Goal: Information Seeking & Learning: Learn about a topic

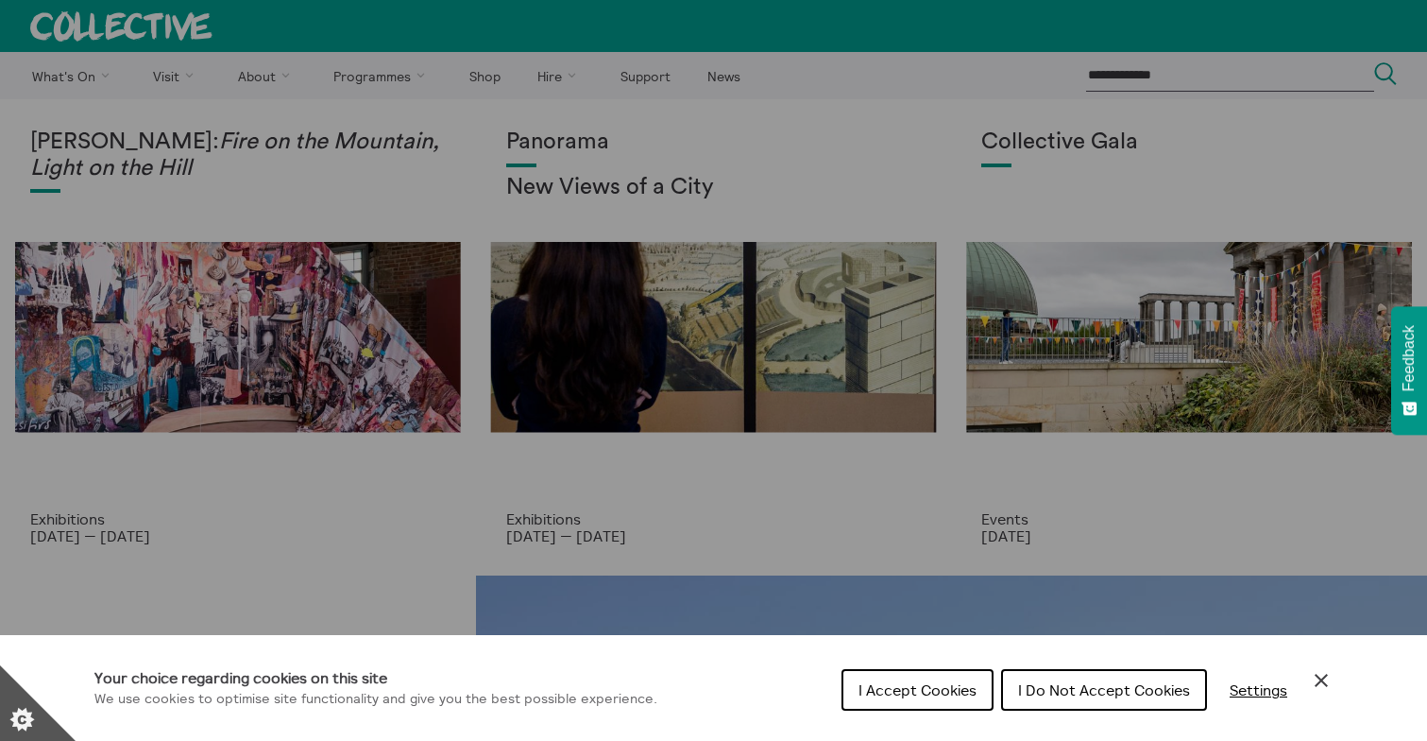
click at [889, 684] on span "I Accept Cookies" at bounding box center [918, 689] width 118 height 19
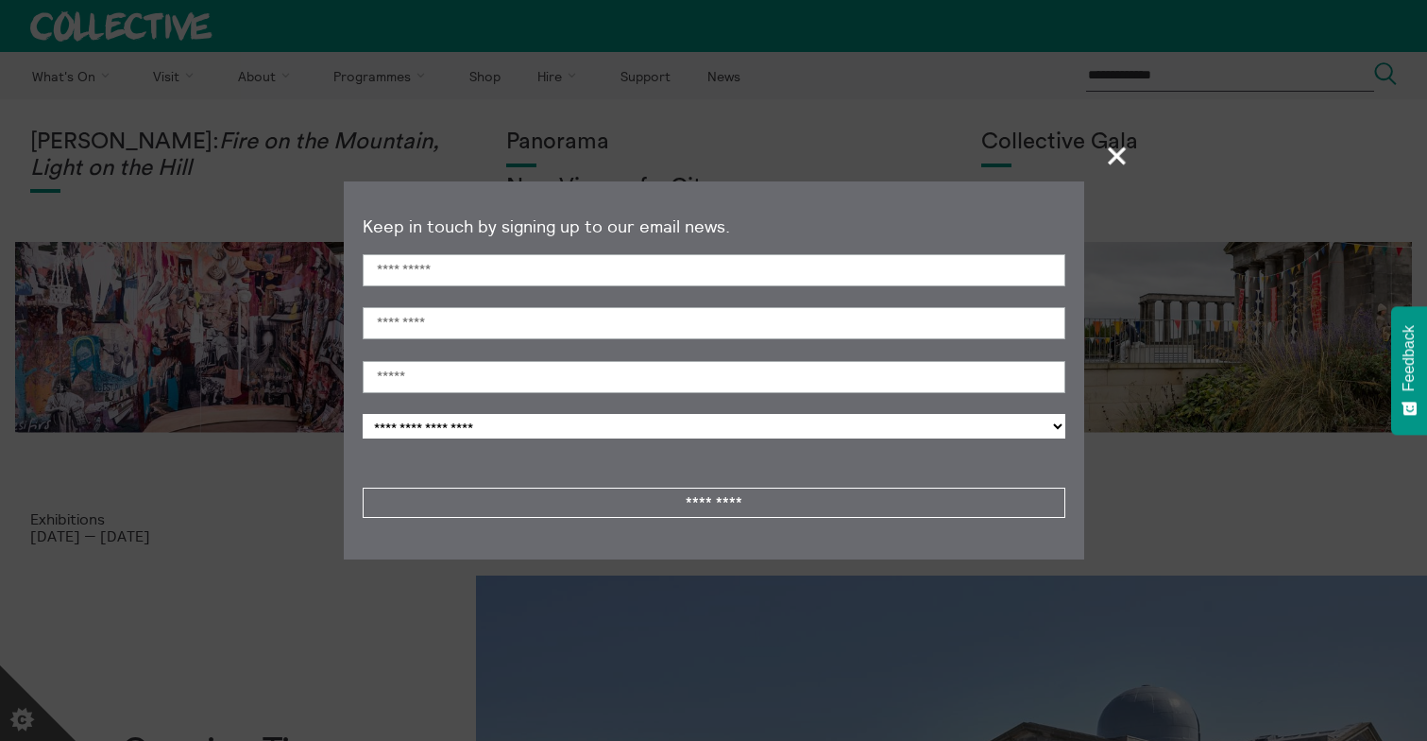
click at [1120, 157] on span "+" at bounding box center [1118, 156] width 56 height 56
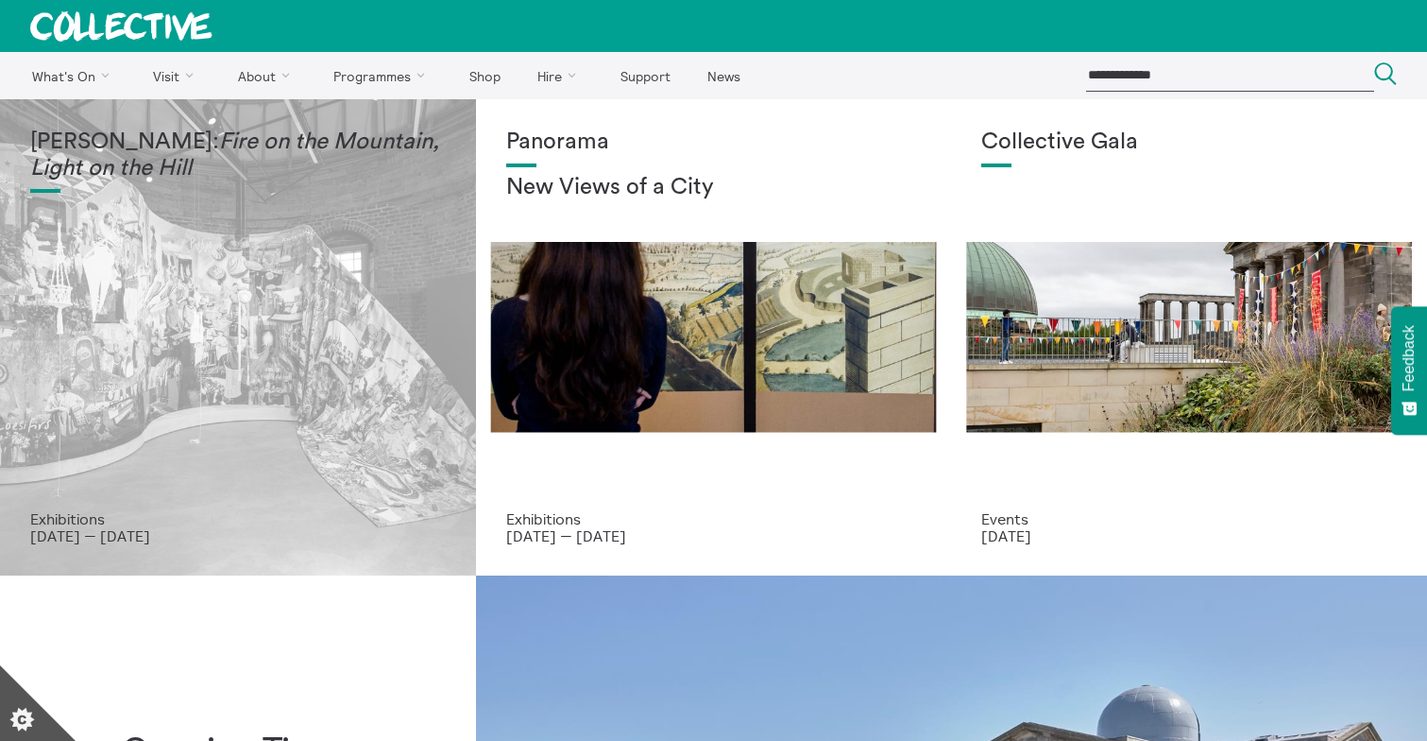
click at [222, 448] on div "Mercedes Azpilicueta: Fire on the Mountain, Light on the Hill" at bounding box center [238, 319] width 416 height 381
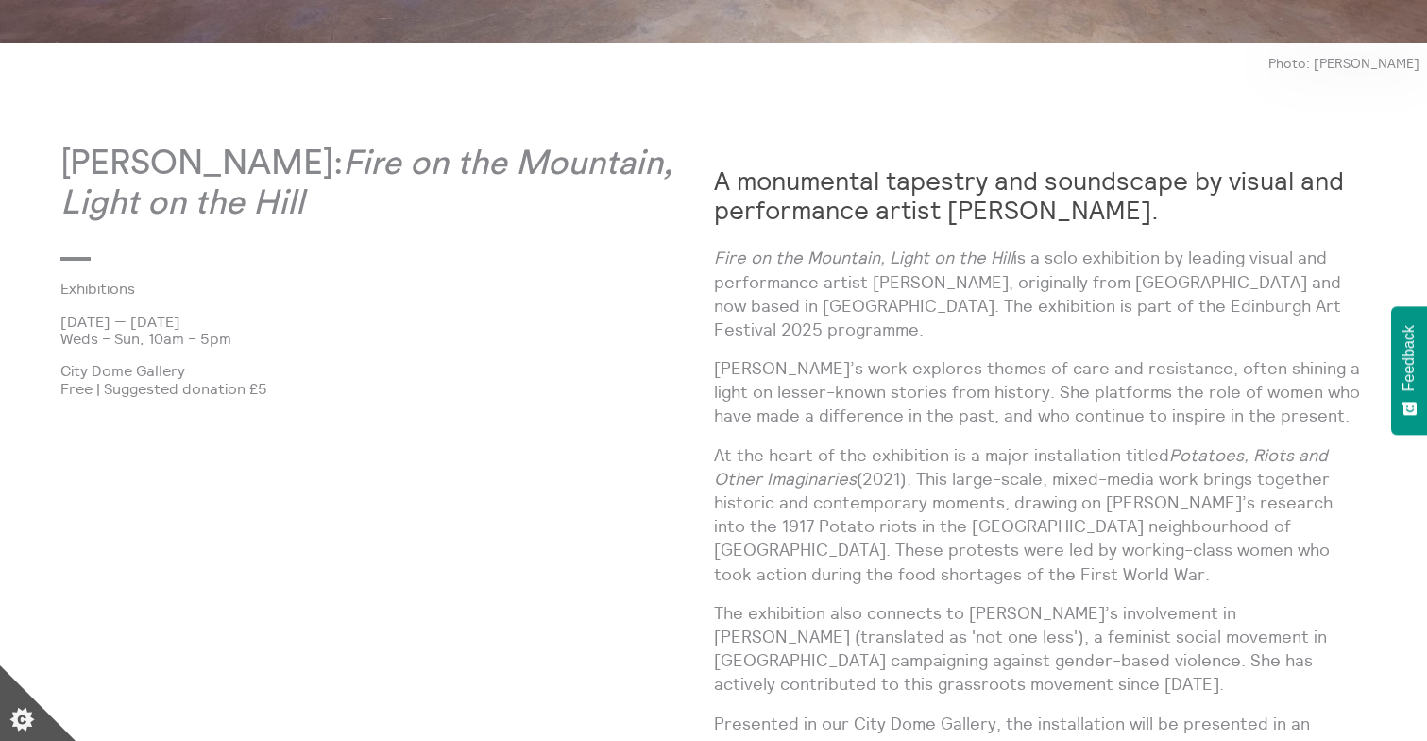
scroll to position [1003, 0]
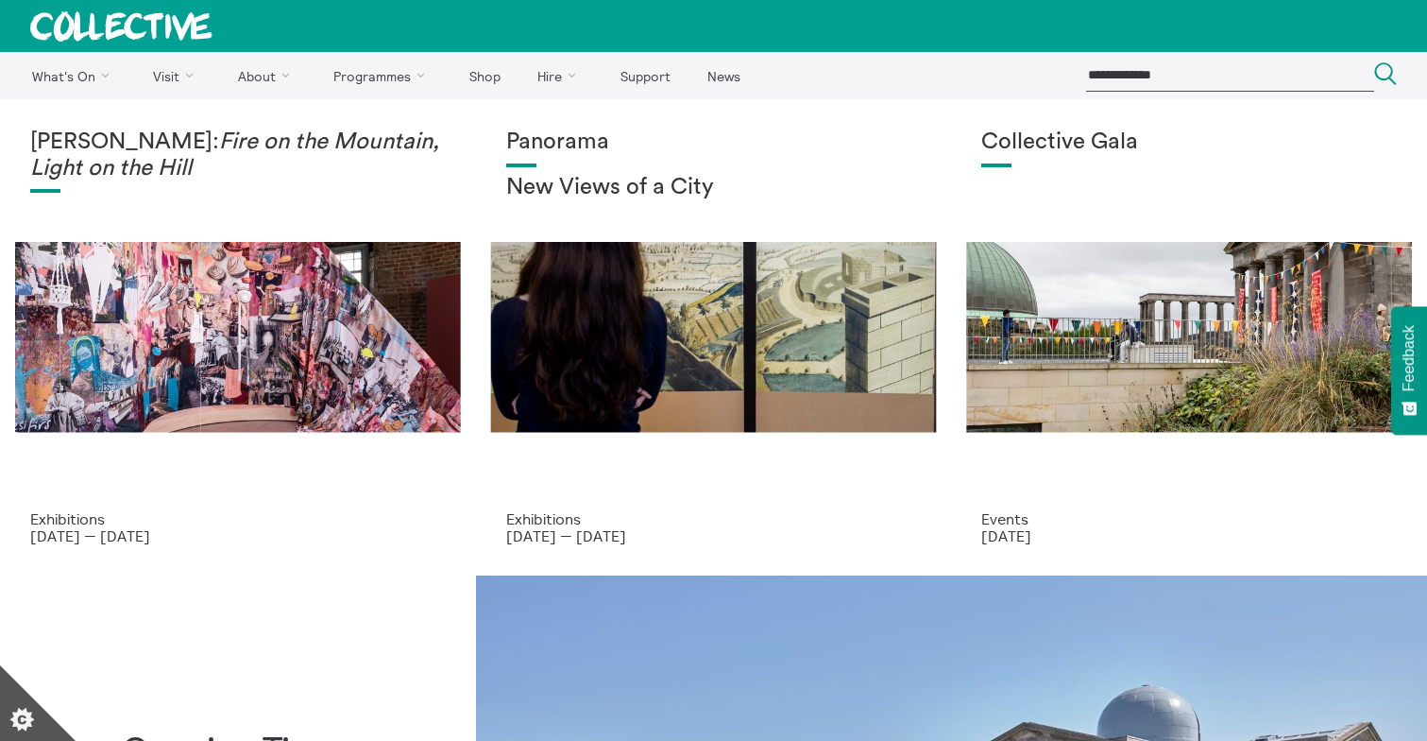
click at [633, 474] on div "Panorama New Views of a City" at bounding box center [714, 319] width 416 height 381
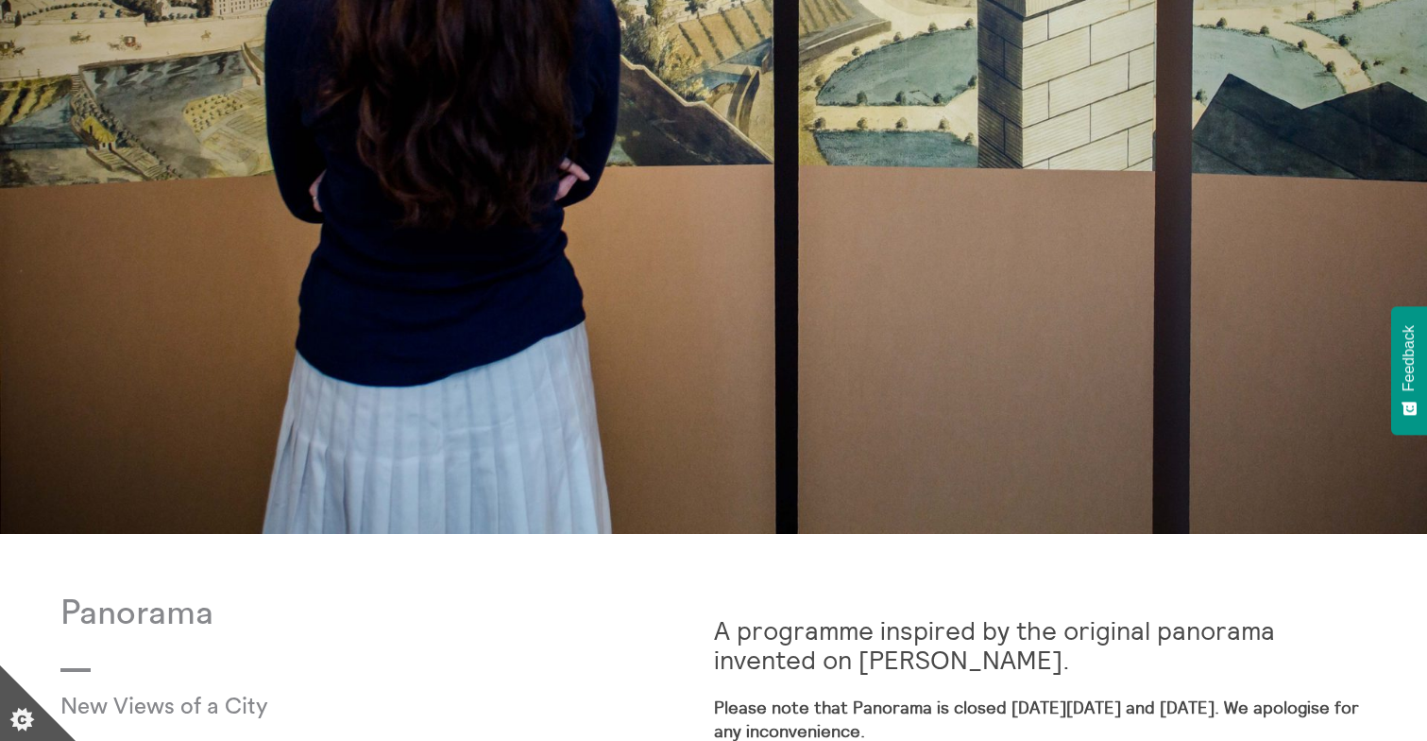
scroll to position [118, 0]
